Goal: Find specific page/section: Find specific page/section

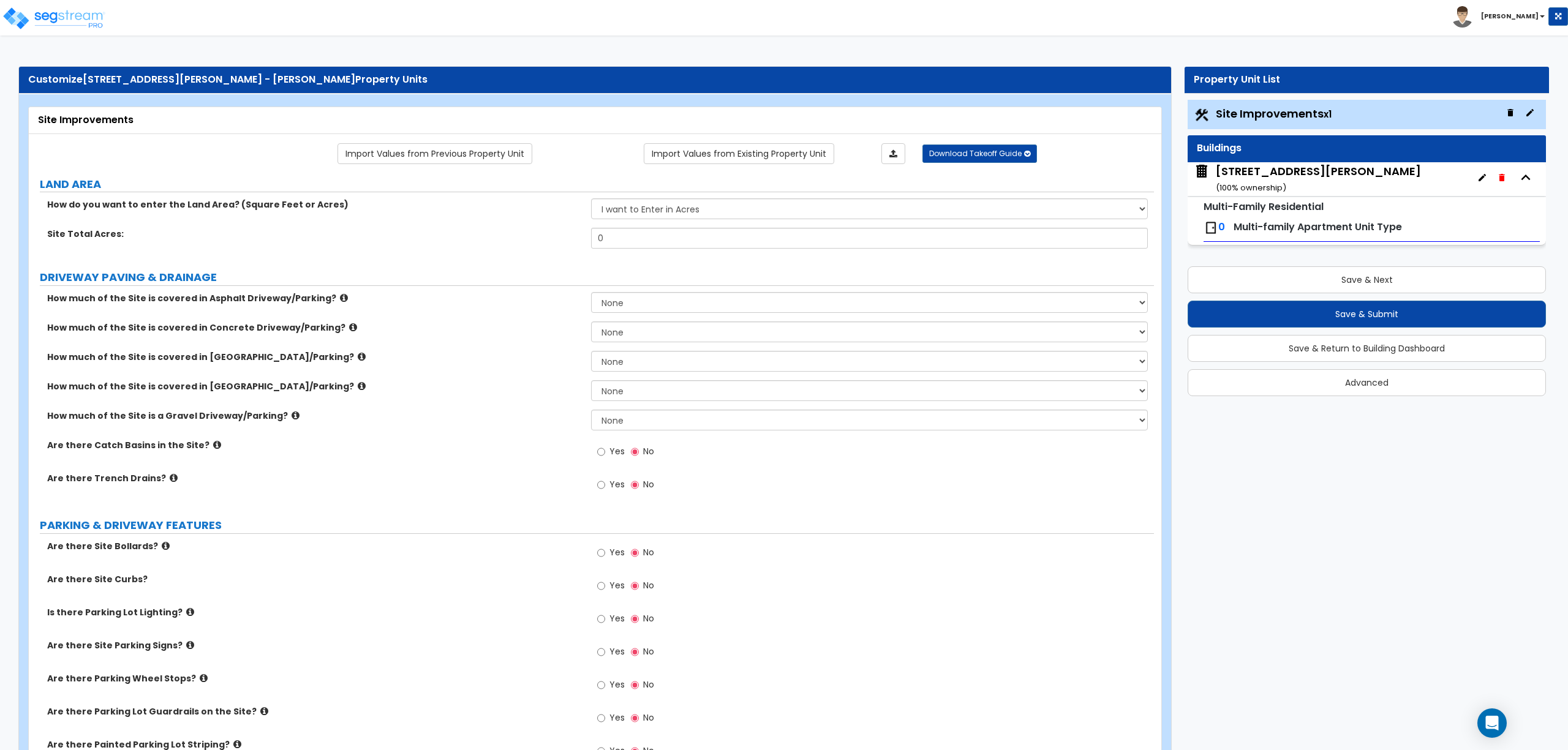
click at [80, 13] on img at bounding box center [54, 18] width 104 height 24
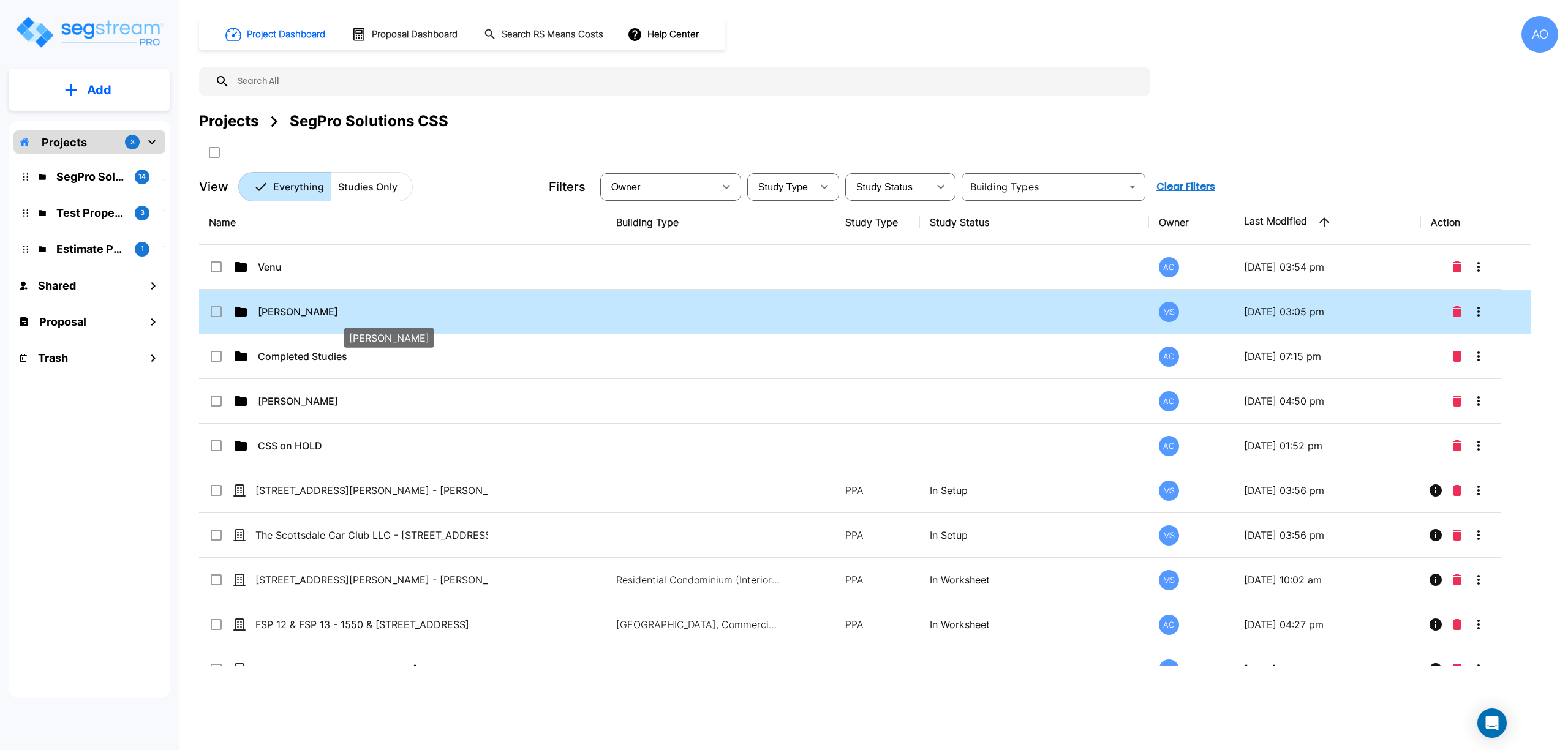
click at [284, 316] on p "[PERSON_NAME]" at bounding box center [374, 311] width 233 height 15
checkbox input "true"
click at [284, 316] on p "[PERSON_NAME]" at bounding box center [374, 311] width 233 height 15
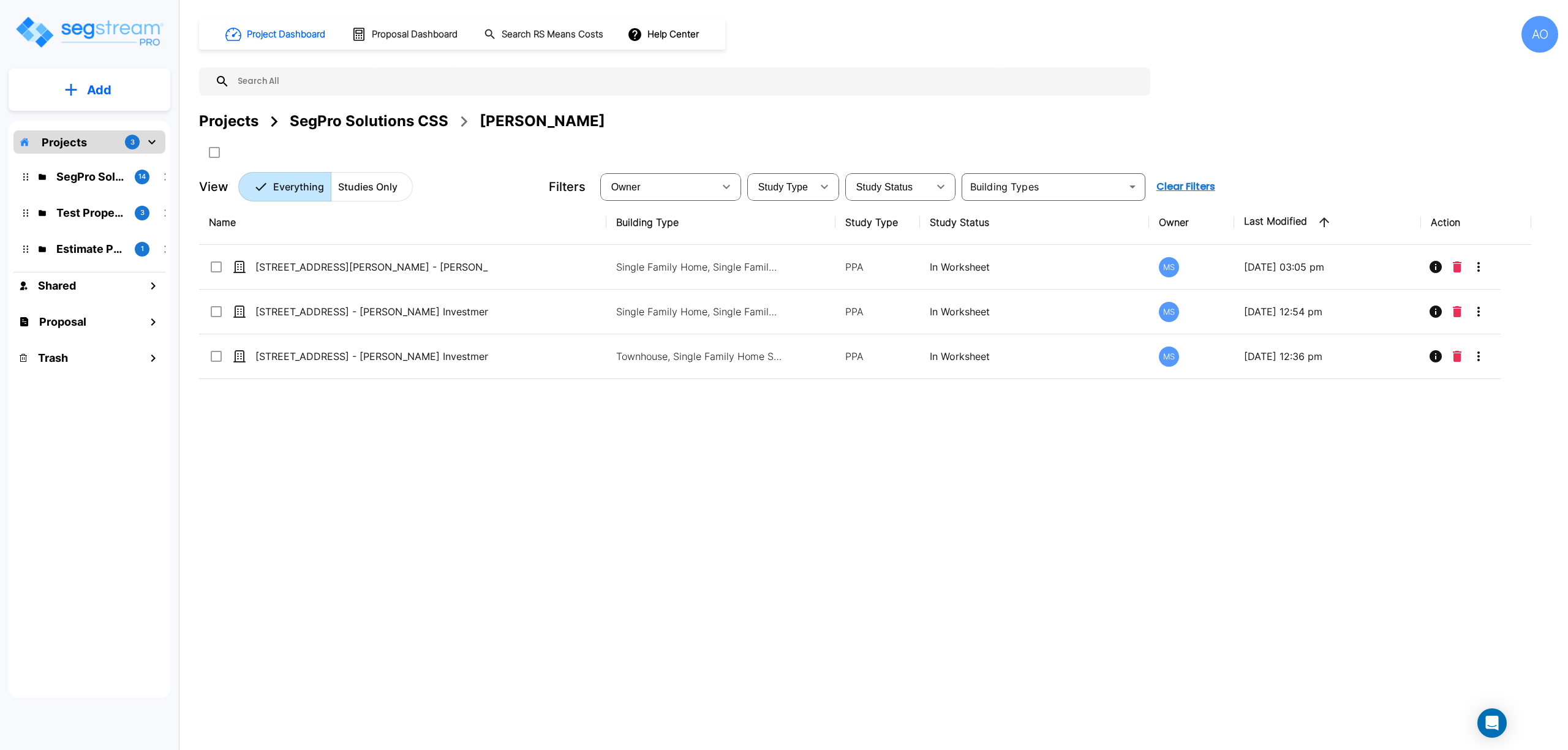
click at [464, 581] on div "Name Building Type Study Type Study Status Owner Last Modified Action [STREET_A…" at bounding box center [865, 433] width 1332 height 465
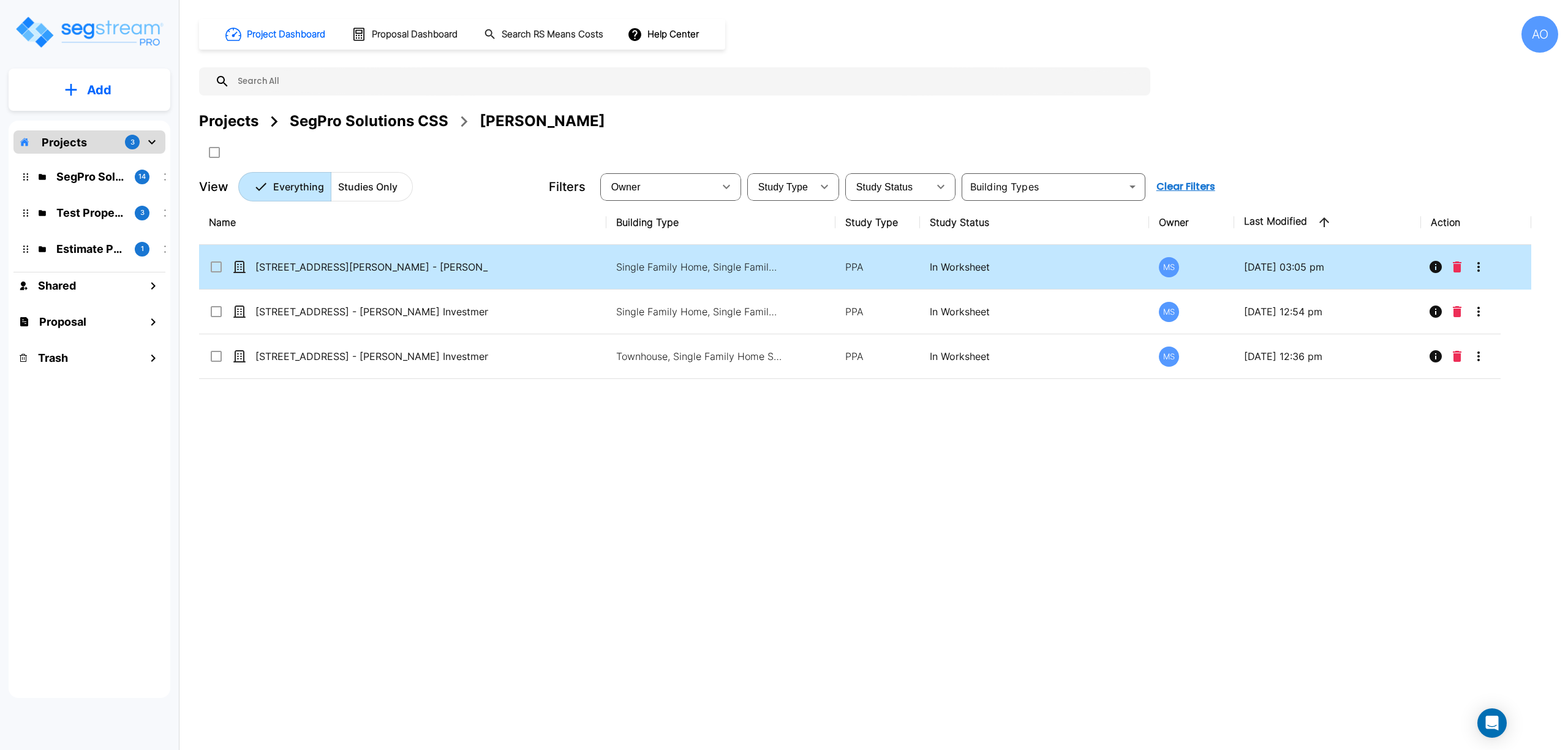
click at [381, 273] on p "[STREET_ADDRESS][PERSON_NAME] - [PERSON_NAME] Investments LLC" at bounding box center [372, 266] width 233 height 15
checkbox input "true"
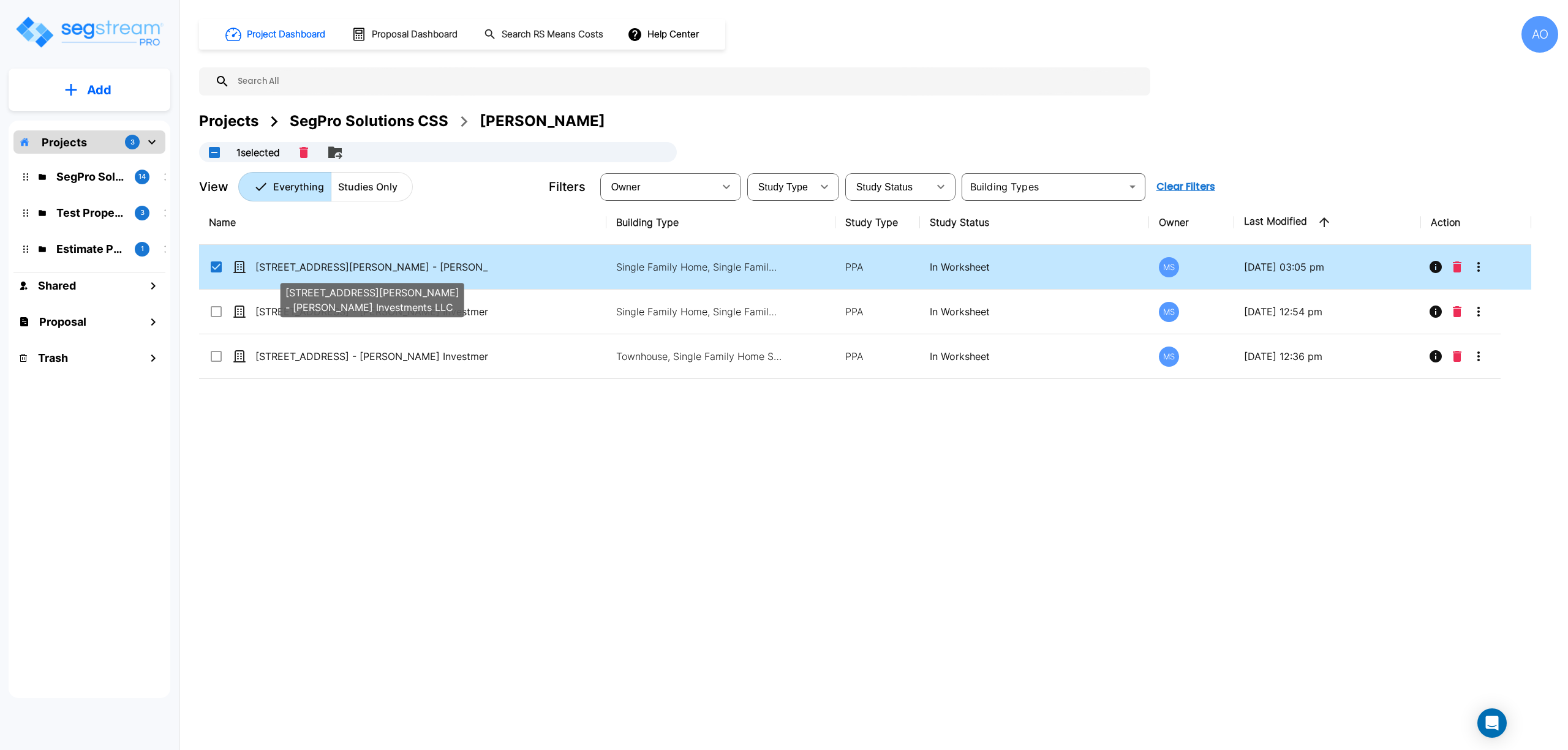
click at [381, 272] on p "[STREET_ADDRESS][PERSON_NAME] - [PERSON_NAME] Investments LLC" at bounding box center [372, 266] width 233 height 15
